Goal: Find specific page/section: Find specific page/section

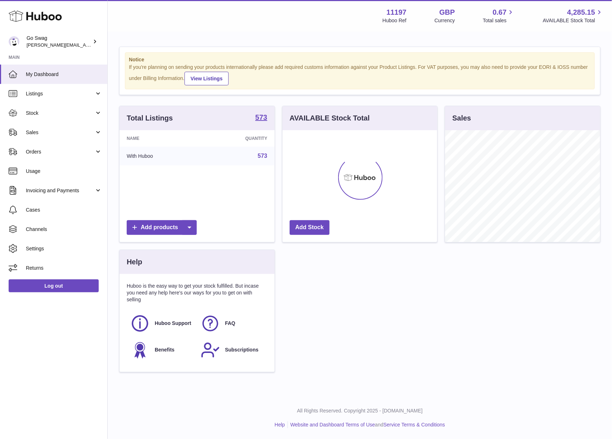
scroll to position [112, 155]
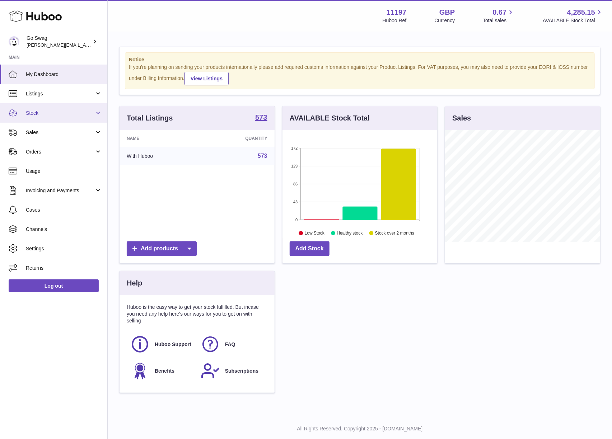
click at [62, 119] on link "Stock" at bounding box center [53, 112] width 107 height 19
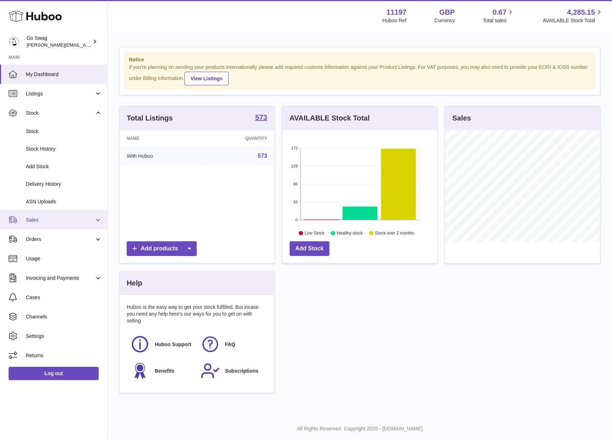
drag, startPoint x: 41, startPoint y: 216, endPoint x: 43, endPoint y: 223, distance: 7.4
click at [41, 217] on span "Sales" at bounding box center [60, 220] width 69 height 7
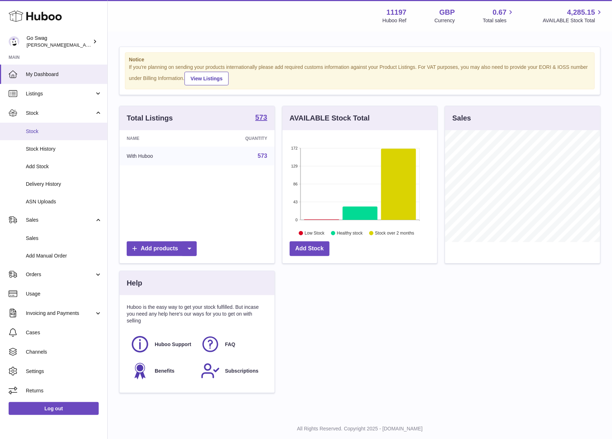
click at [33, 124] on link "Stock" at bounding box center [53, 132] width 107 height 18
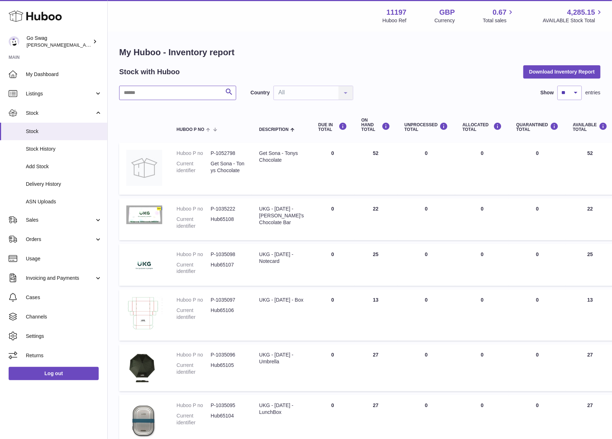
click at [176, 94] on input "text" at bounding box center [177, 93] width 117 height 14
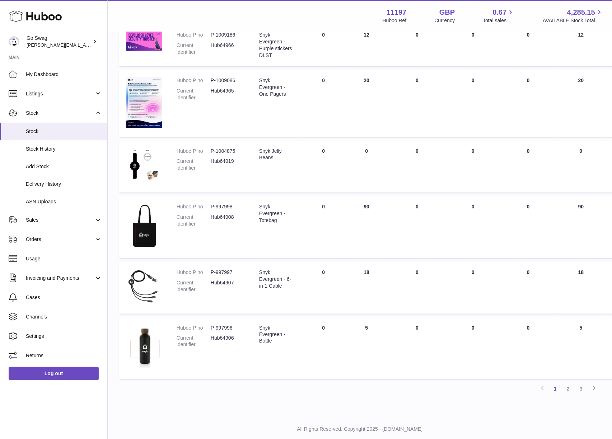
scroll to position [339, 0]
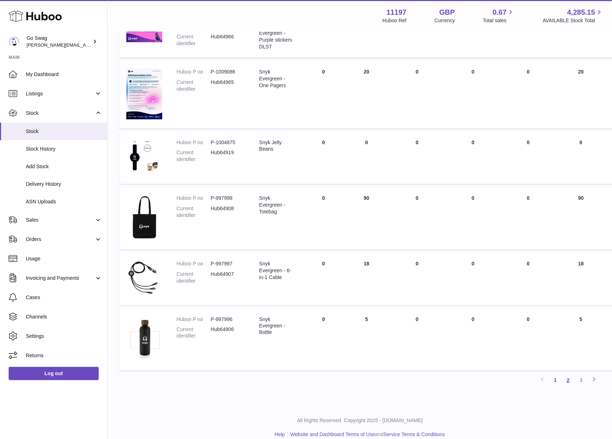
type input "****"
click at [570, 378] on link "2" at bounding box center [567, 380] width 13 height 13
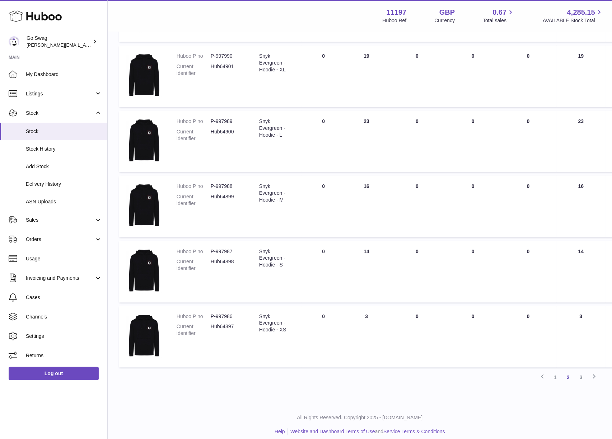
scroll to position [422, 0]
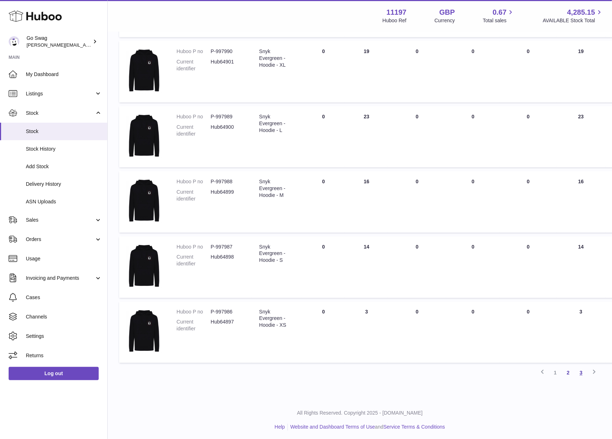
click at [576, 371] on link "3" at bounding box center [580, 373] width 13 height 13
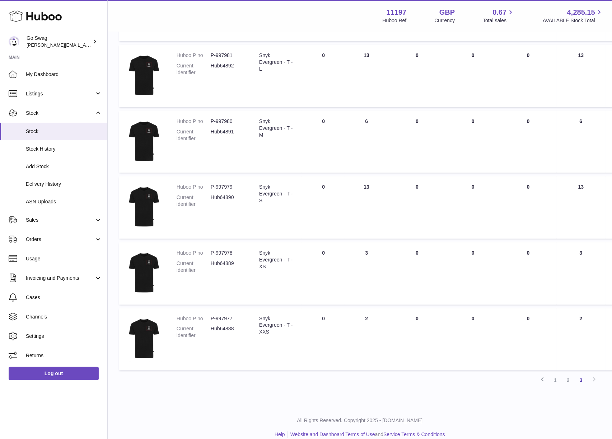
scroll to position [369, 0]
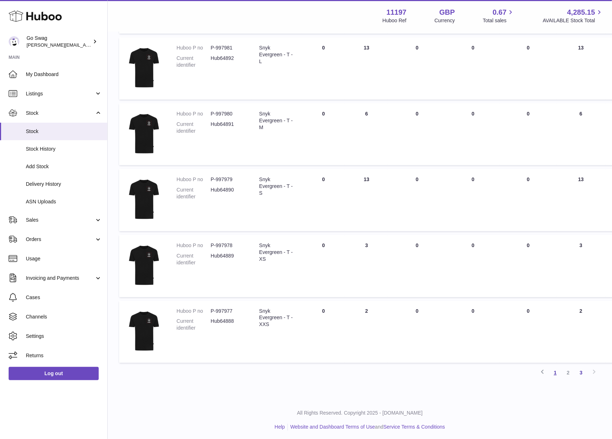
click at [558, 371] on link "1" at bounding box center [555, 373] width 13 height 13
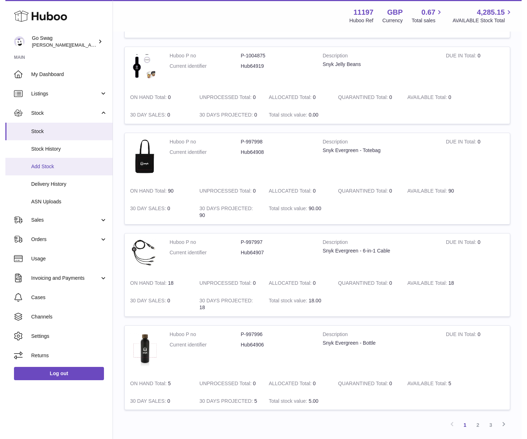
scroll to position [615, 0]
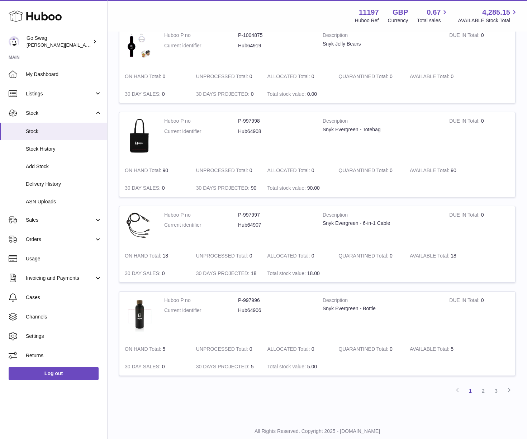
click at [217, 247] on td "UNPROCESSED Total 0" at bounding box center [226, 256] width 71 height 18
click at [134, 212] on img at bounding box center [139, 226] width 29 height 28
click at [485, 385] on link "2" at bounding box center [483, 391] width 13 height 13
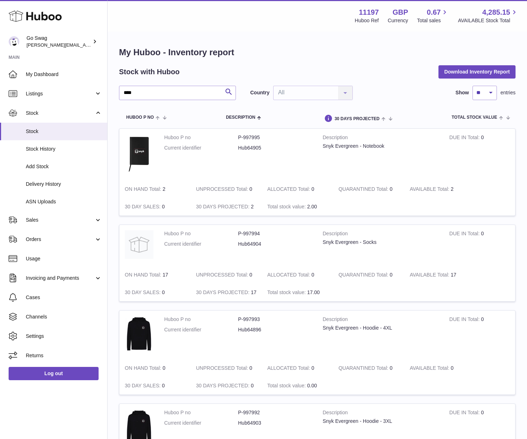
drag, startPoint x: 164, startPoint y: 222, endPoint x: 527, endPoint y: 3, distance: 424.3
click at [164, 225] on td "Huboo P no P-997994 Current identifier Hub64904" at bounding box center [238, 245] width 159 height 41
